Goal: Information Seeking & Learning: Learn about a topic

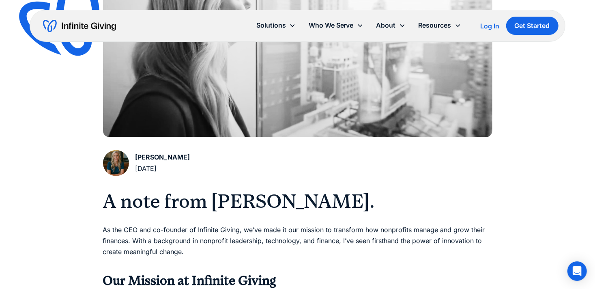
scroll to position [274, 0]
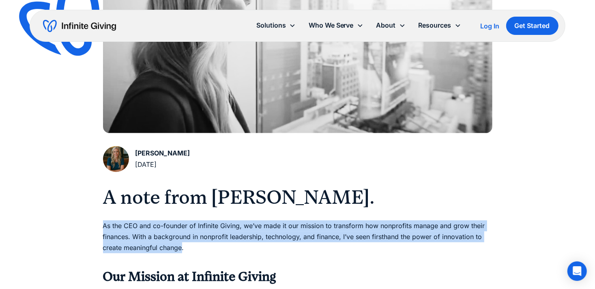
drag, startPoint x: 102, startPoint y: 227, endPoint x: 182, endPoint y: 247, distance: 82.9
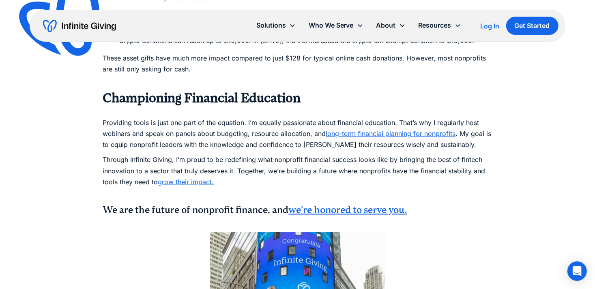
scroll to position [754, 0]
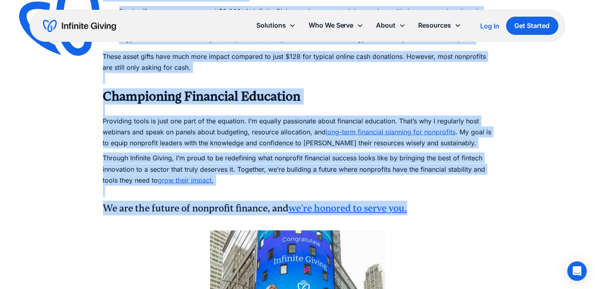
click at [435, 211] on h4 "We are the future of nonprofit finance, and we’re honored to serve you." at bounding box center [297, 208] width 389 height 15
copy div "Lo ips DOL sit am-consect ad Elitsedd Eiusmo, te’in utla et dol magnaal en admi…"
